Goal: Information Seeking & Learning: Compare options

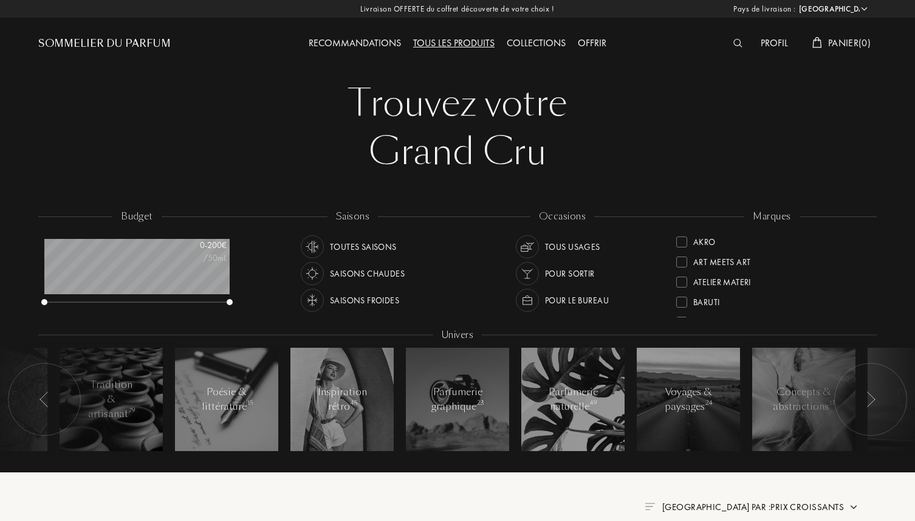
select select "FR"
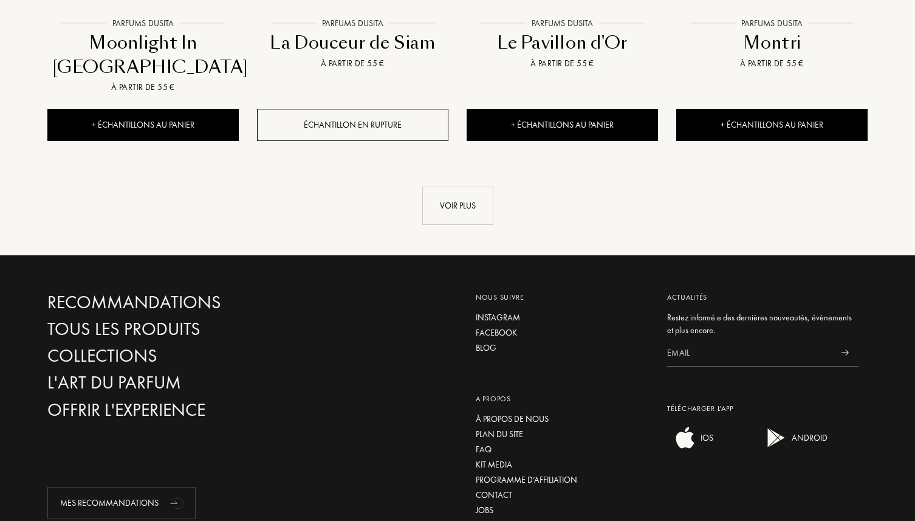
scroll to position [8433, 0]
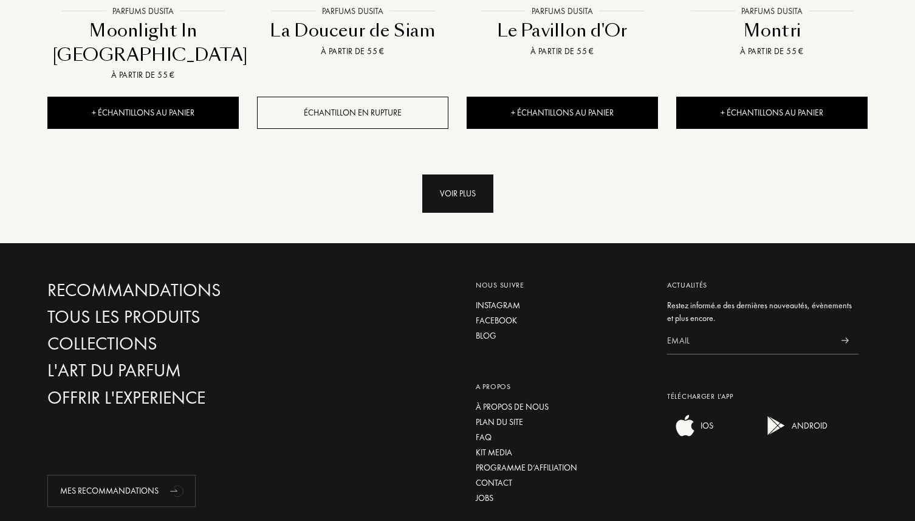
click at [432, 174] on div "Voir plus" at bounding box center [457, 193] width 71 height 38
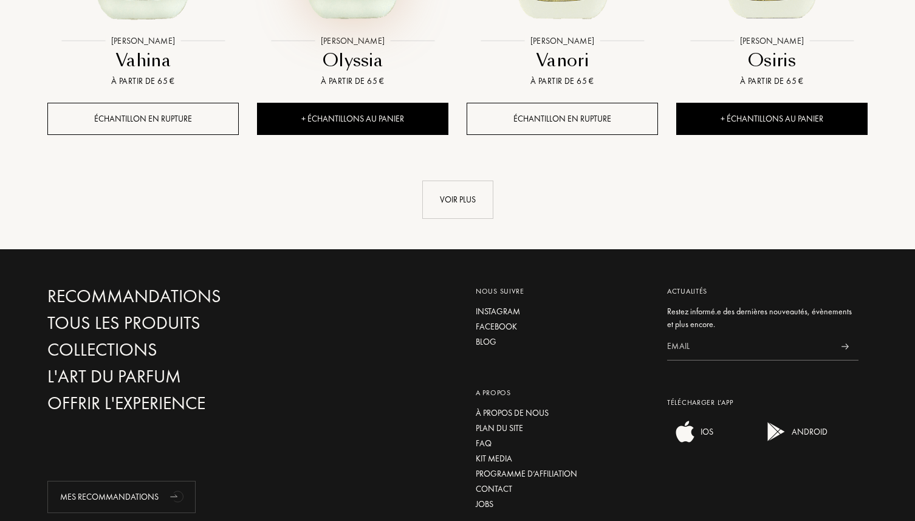
scroll to position [9424, 0]
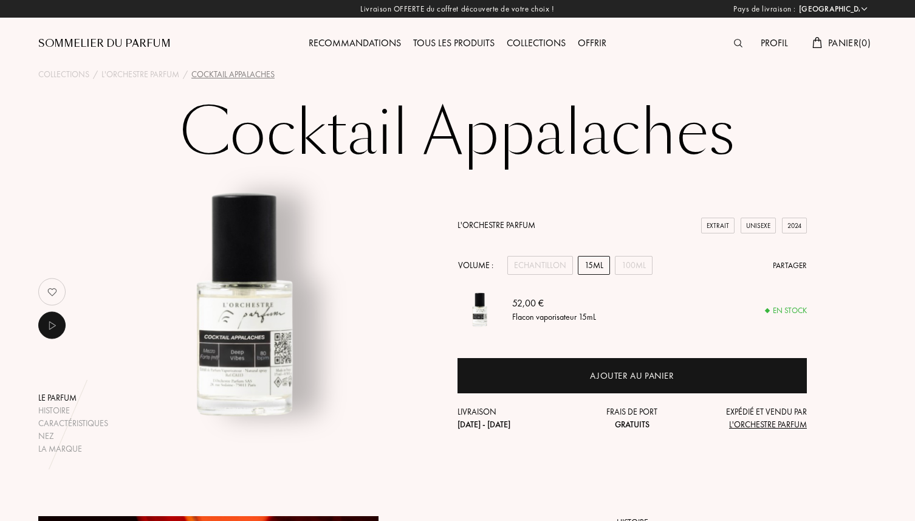
select select "FR"
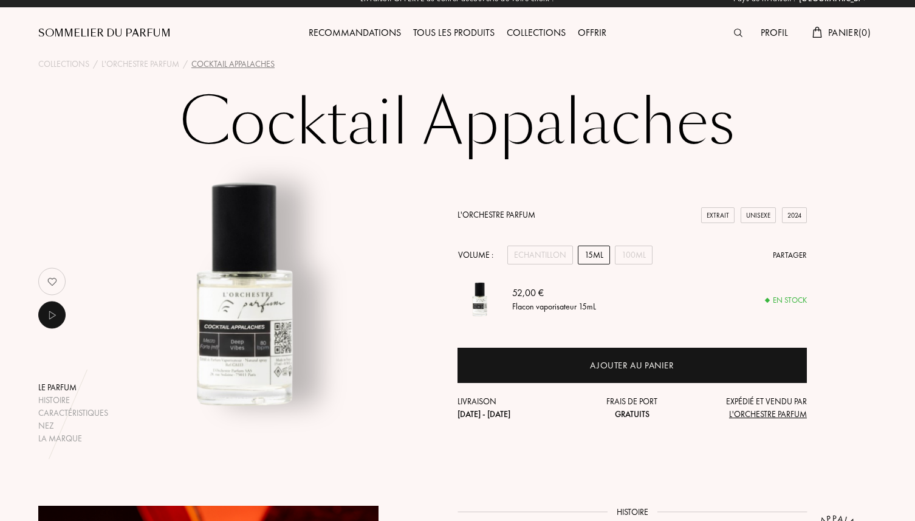
click at [57, 281] on img at bounding box center [52, 281] width 24 height 24
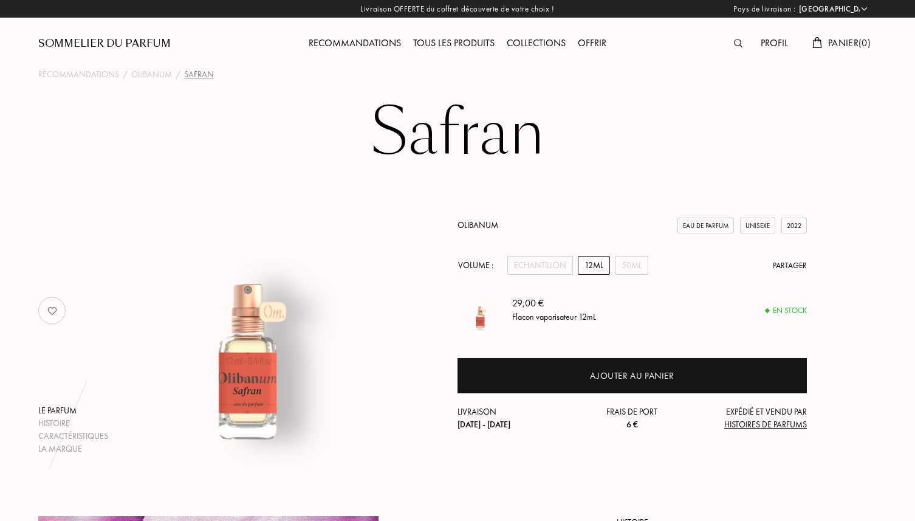
select select "FR"
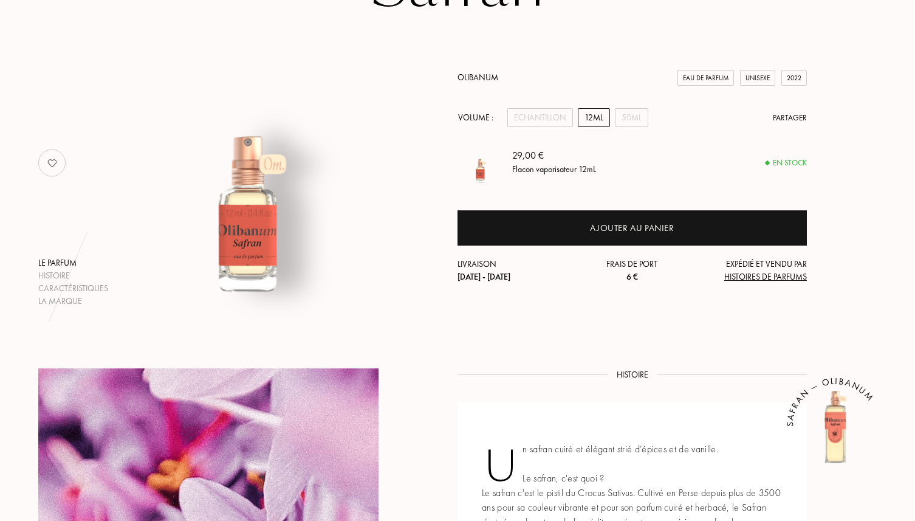
click at [61, 163] on img at bounding box center [52, 163] width 24 height 24
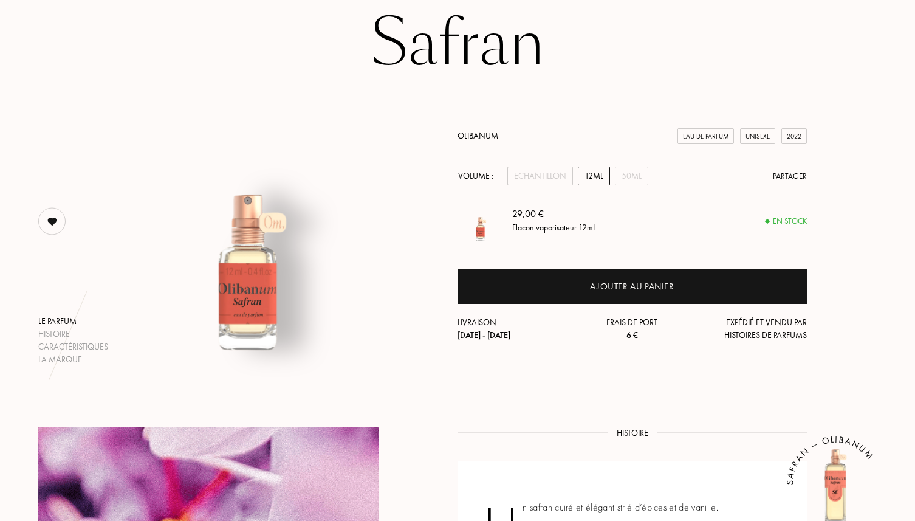
scroll to position [61, 0]
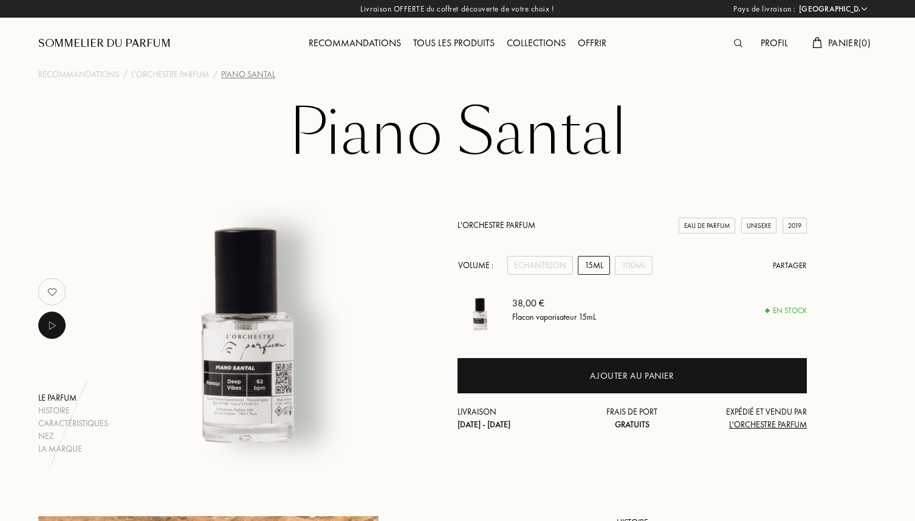
select select "FR"
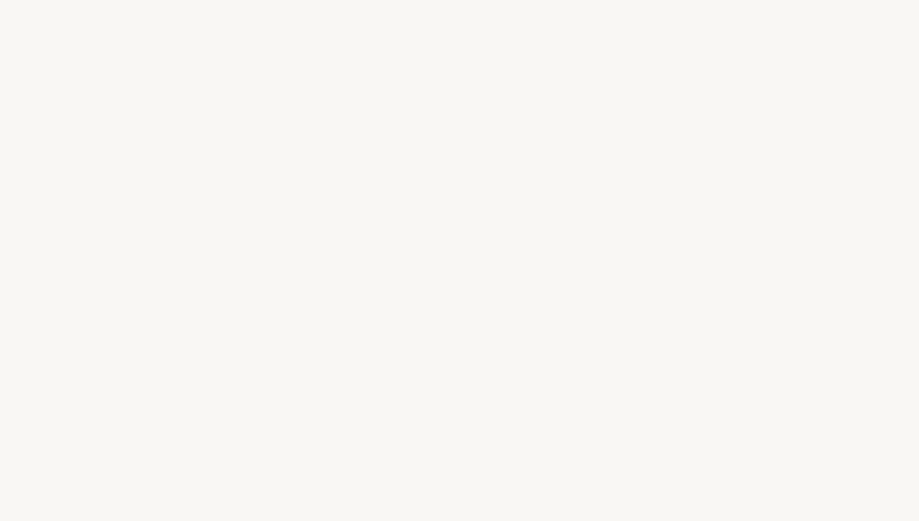
select select "FR"
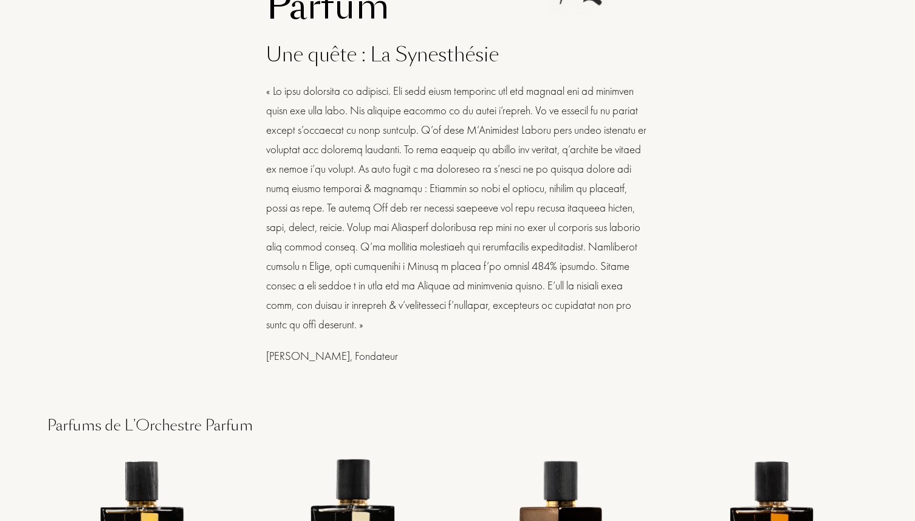
scroll to position [527, 0]
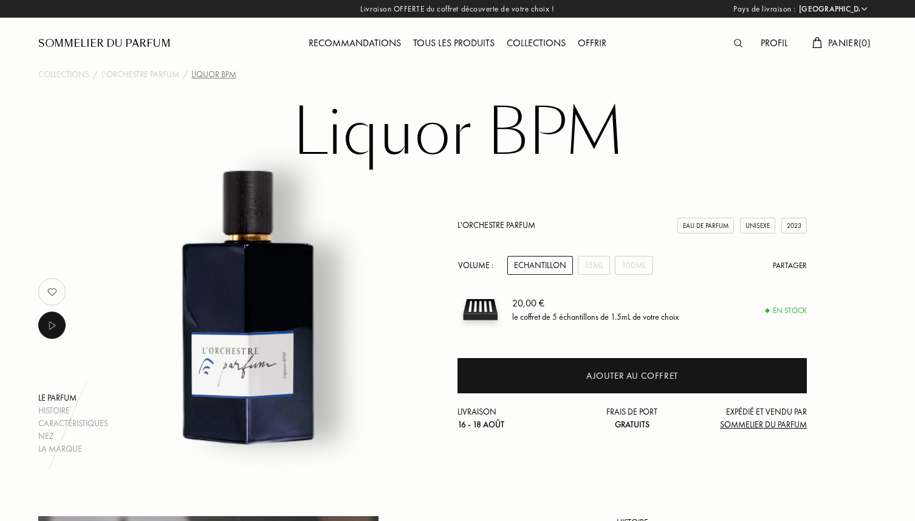
select select "FR"
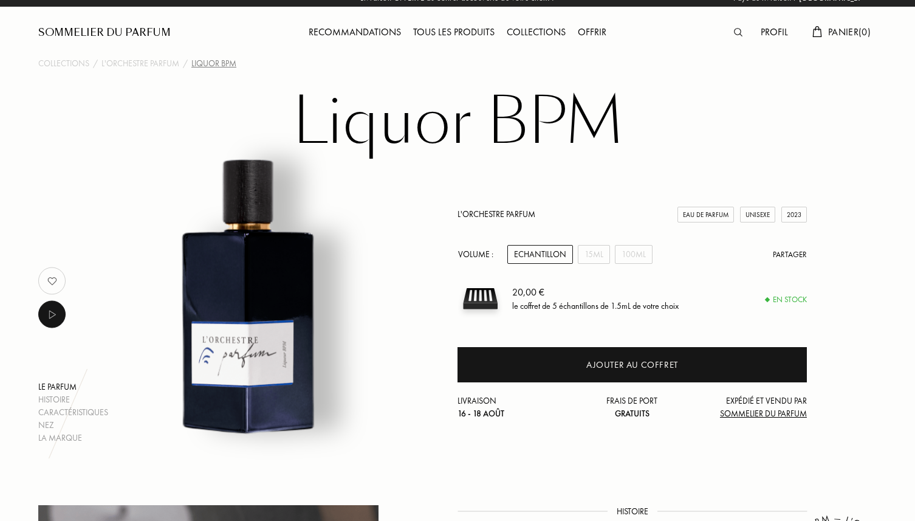
scroll to position [9, 0]
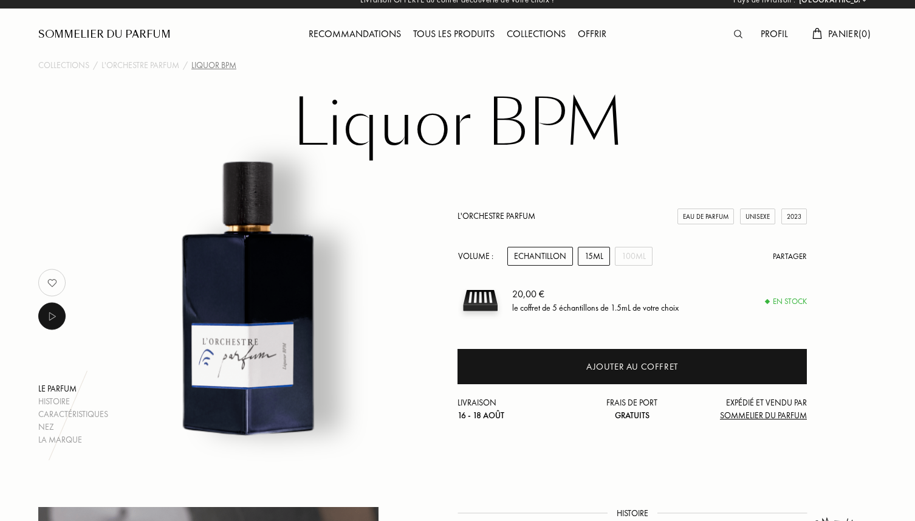
click at [591, 252] on div "15mL" at bounding box center [594, 256] width 32 height 19
click at [618, 256] on div "100mL" at bounding box center [634, 256] width 38 height 19
click at [599, 256] on div "15mL" at bounding box center [594, 256] width 32 height 19
click at [559, 258] on div "Echantillon" at bounding box center [540, 256] width 66 height 19
click at [605, 259] on div "15mL" at bounding box center [594, 256] width 32 height 19
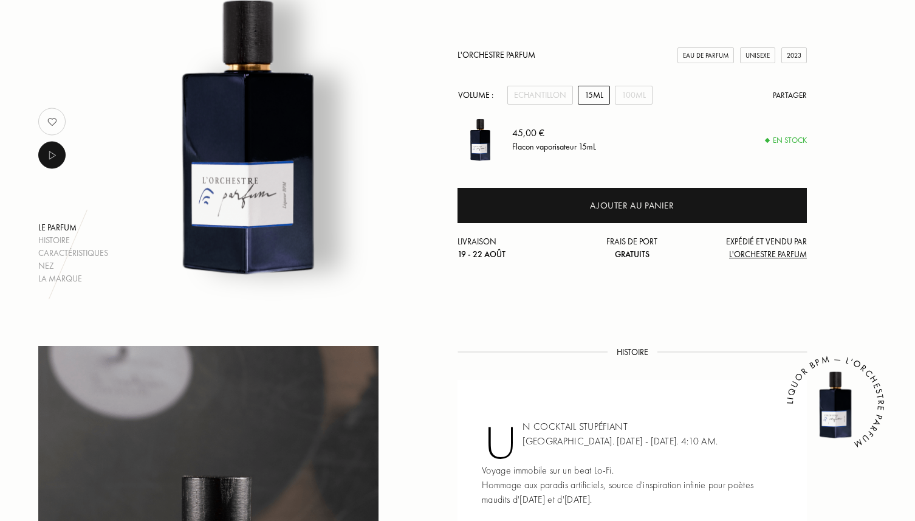
scroll to position [0, 0]
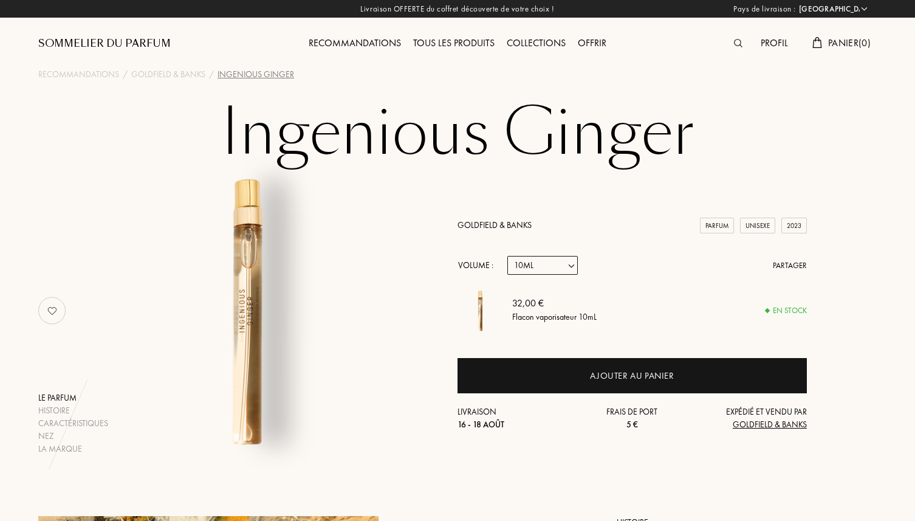
select select "FR"
select select "1"
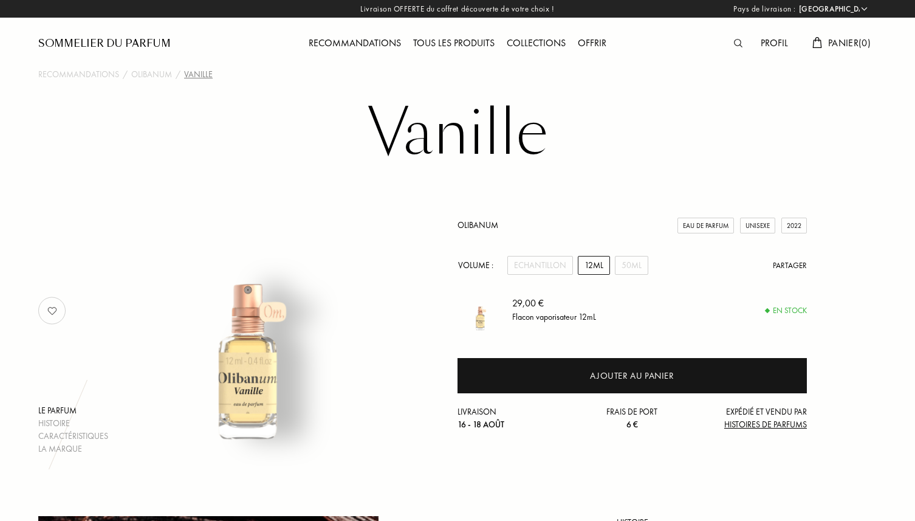
select select "FR"
click at [57, 314] on img at bounding box center [52, 310] width 24 height 24
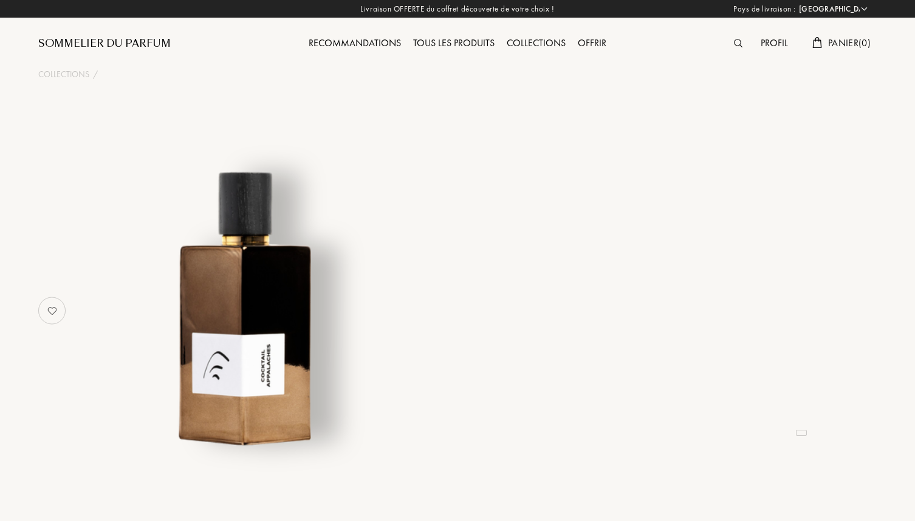
select select "FR"
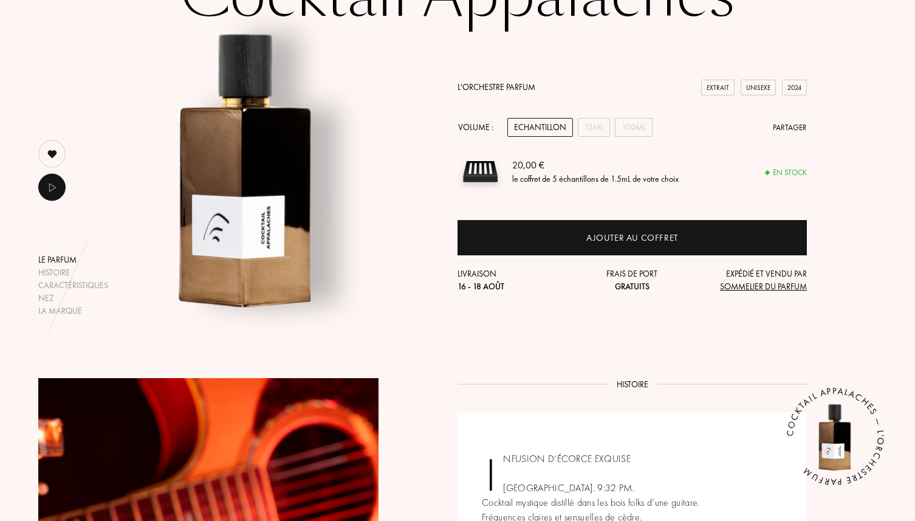
scroll to position [190, 0]
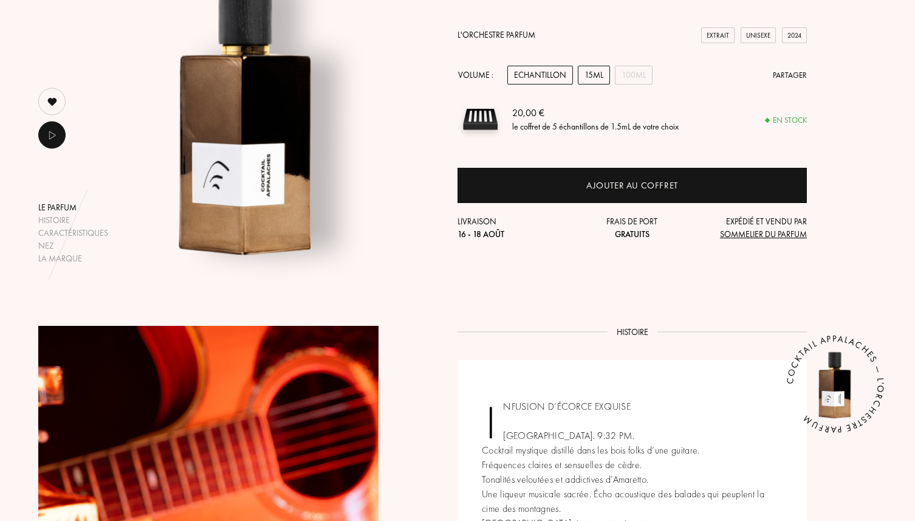
click at [600, 77] on div "15mL" at bounding box center [594, 75] width 32 height 19
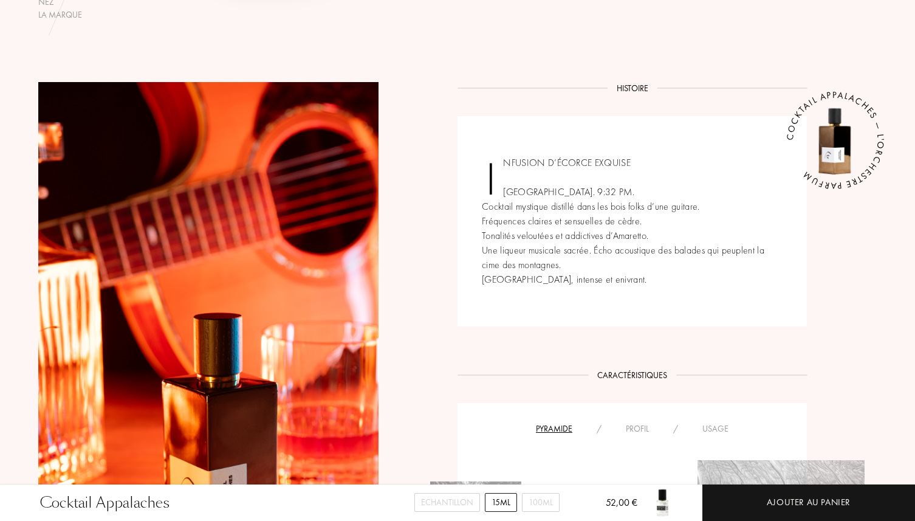
scroll to position [75, 0]
